Goal: Entertainment & Leisure: Consume media (video, audio)

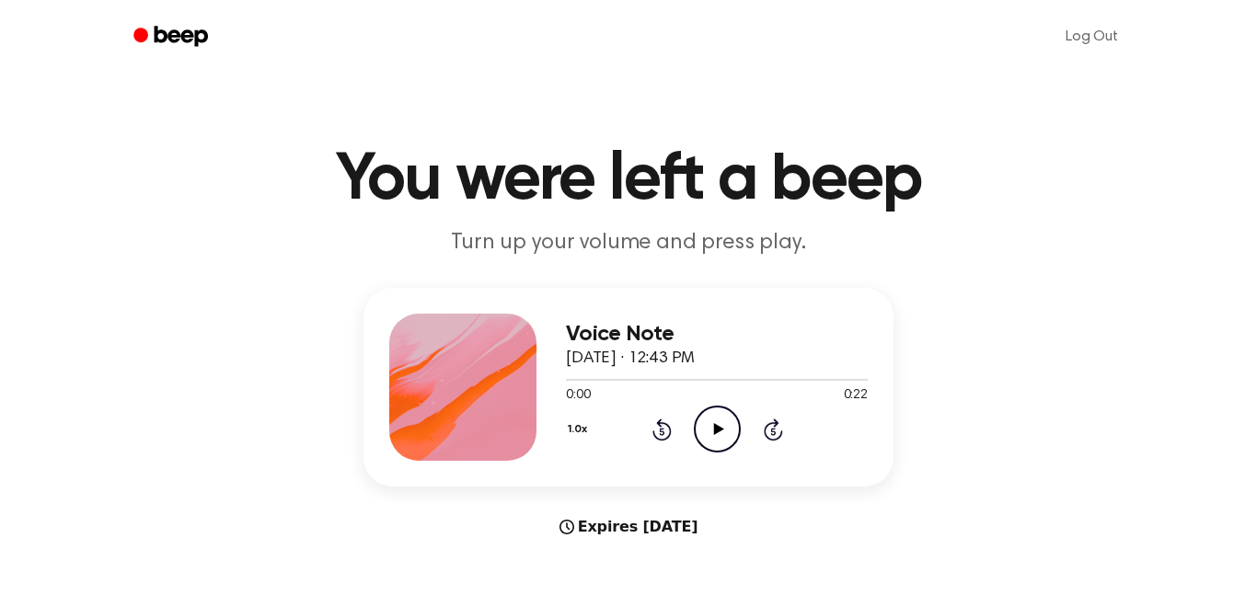
click at [725, 435] on icon "Play Audio" at bounding box center [717, 429] width 47 height 47
click at [716, 432] on icon at bounding box center [718, 429] width 10 height 12
click at [663, 432] on icon at bounding box center [661, 431] width 5 height 7
click at [719, 432] on icon "Play Audio" at bounding box center [717, 429] width 47 height 47
